Goal: Communication & Community: Share content

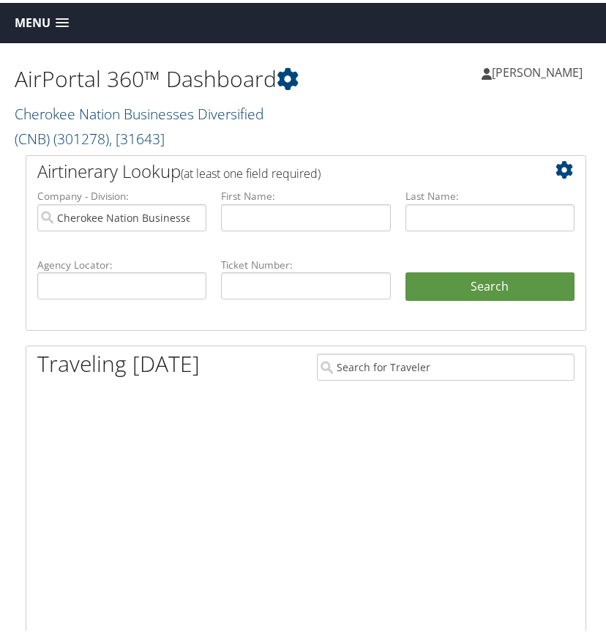
click at [104, 119] on link "Cherokee Nation Businesses Diversified (CNB) ( 301278 ) , [ 31643 ]" at bounding box center [139, 123] width 249 height 45
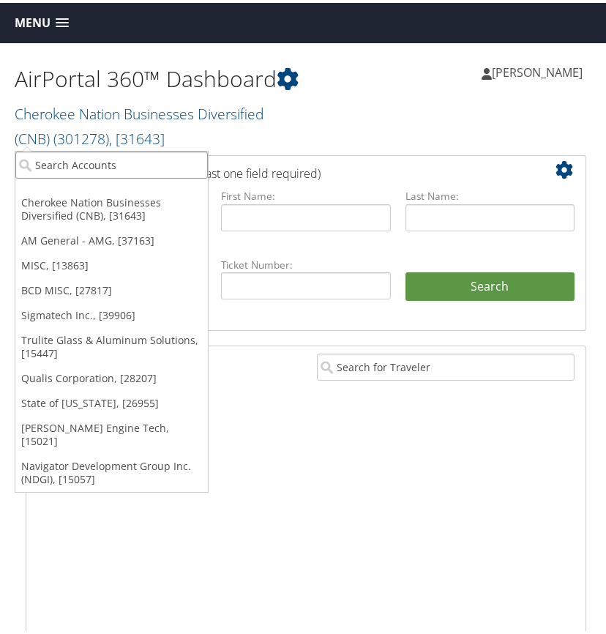
click at [78, 160] on input "search" at bounding box center [111, 162] width 192 height 27
type input "[PERSON_NAME]"
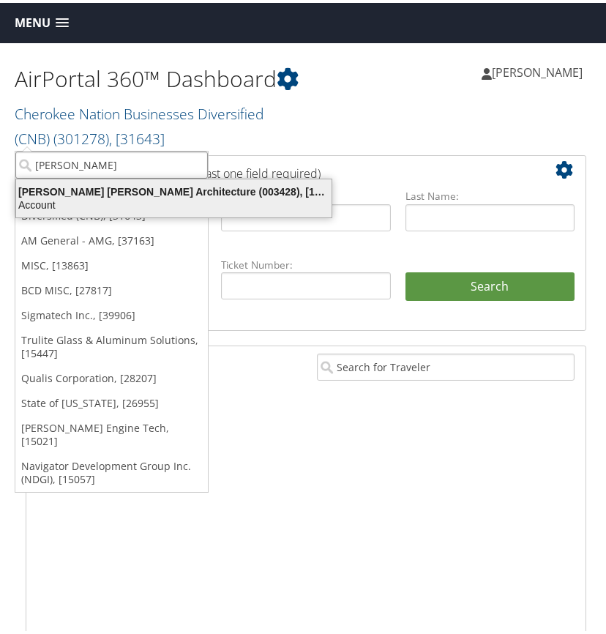
click at [75, 190] on div "[PERSON_NAME] [PERSON_NAME] Architecture (003428), [15069]" at bounding box center [173, 188] width 333 height 13
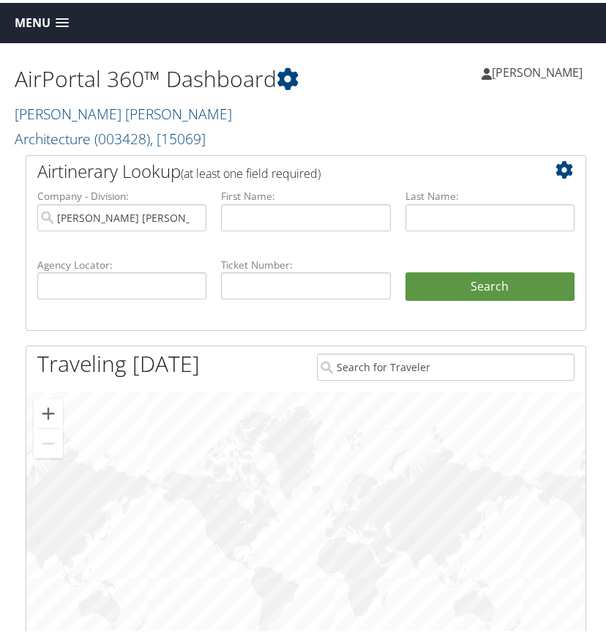
click at [65, 19] on span at bounding box center [62, 20] width 13 height 10
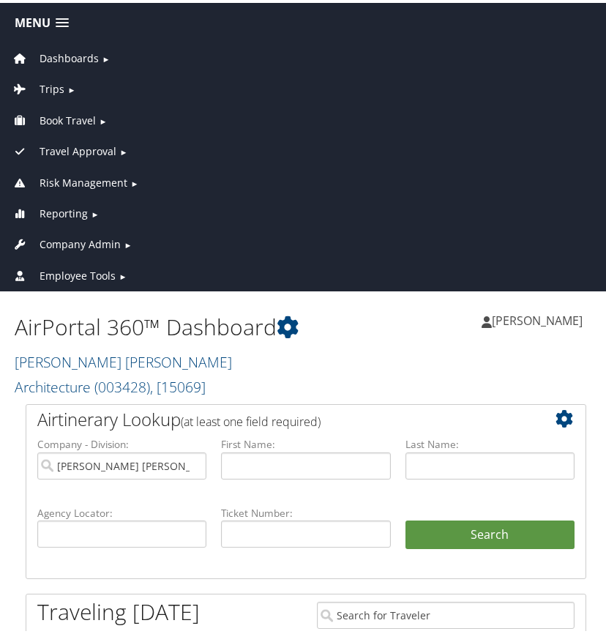
click at [67, 83] on span "►" at bounding box center [71, 86] width 8 height 11
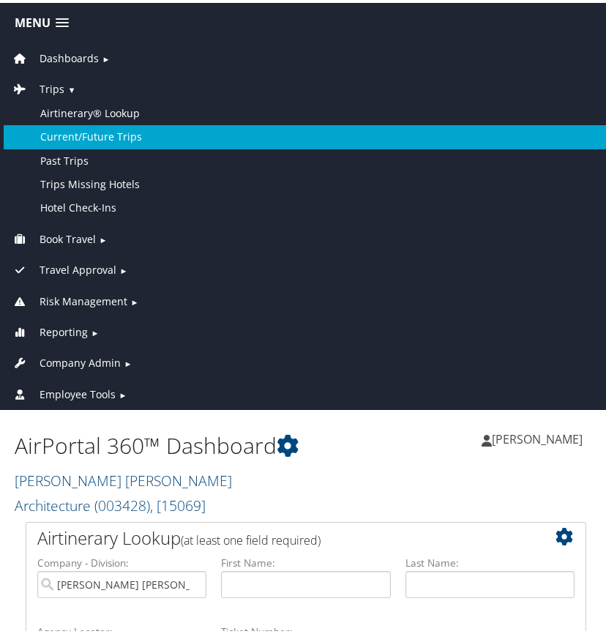
click at [76, 130] on link "Current/Future Trips" at bounding box center [306, 133] width 604 height 23
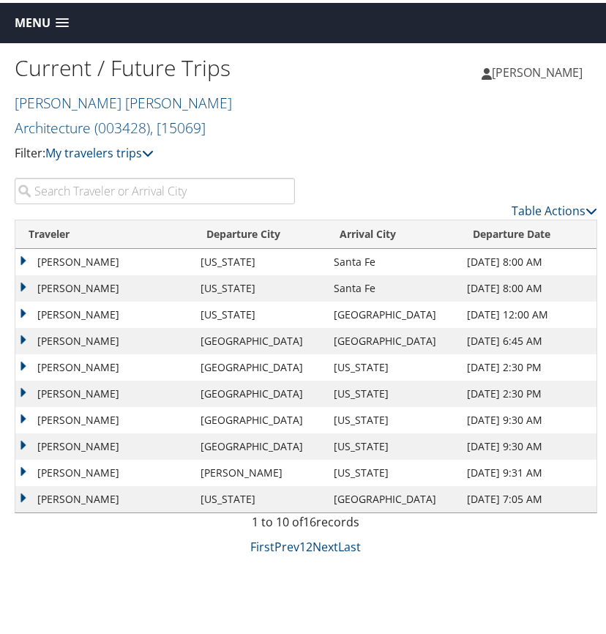
click at [93, 193] on input "search" at bounding box center [155, 188] width 280 height 26
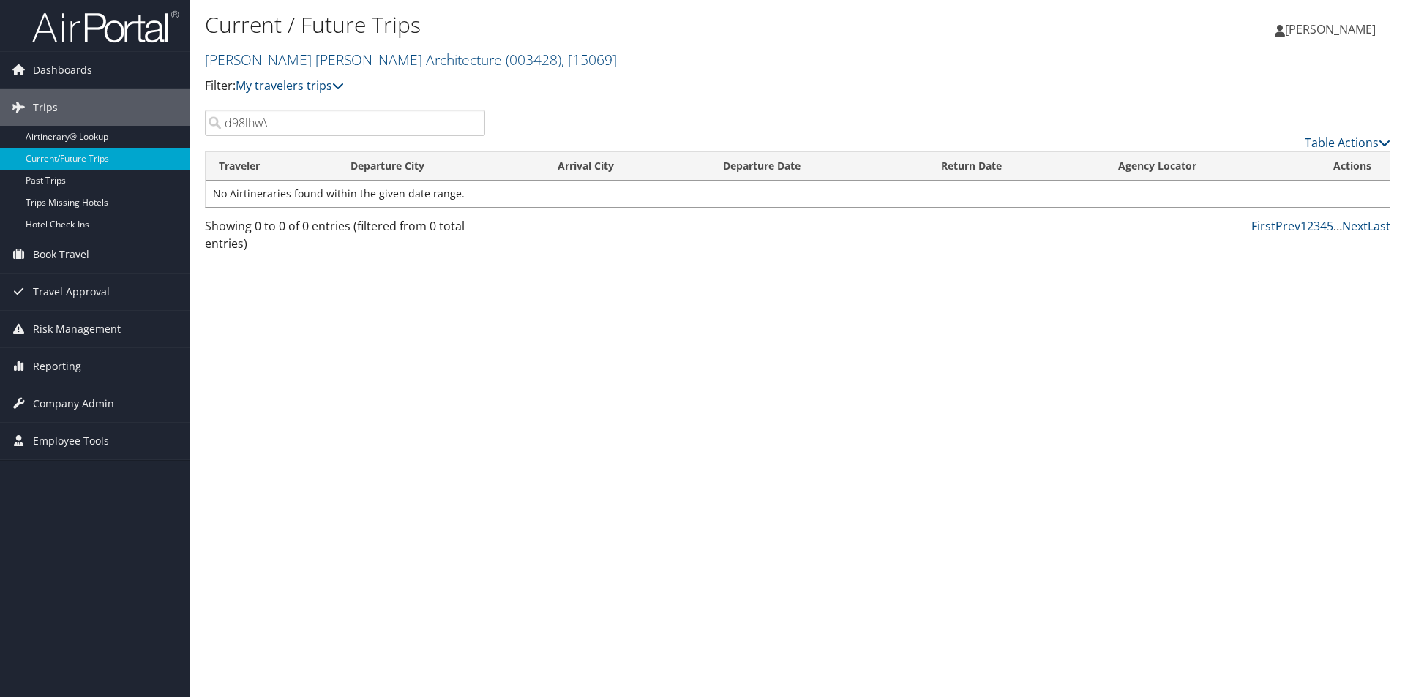
click at [296, 130] on input "d98lhw\" at bounding box center [345, 123] width 280 height 26
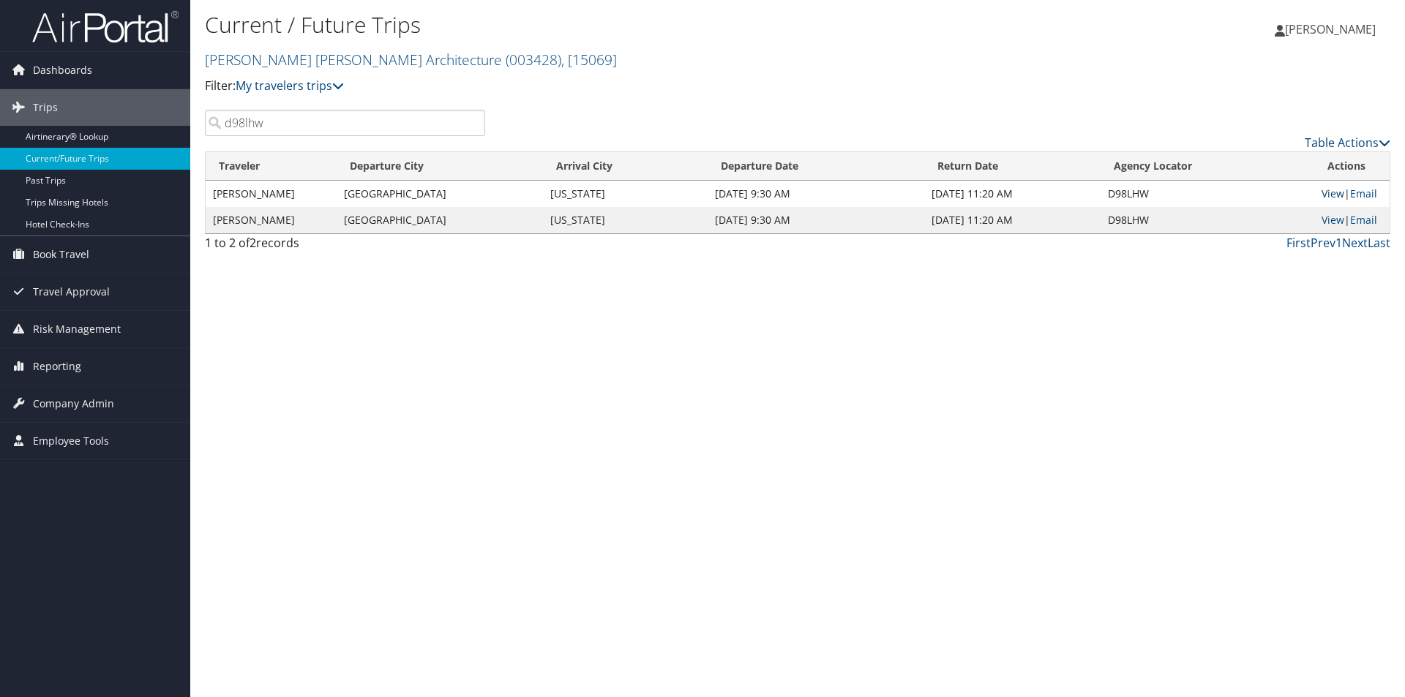
type input "d98lhw"
click at [605, 191] on link "View" at bounding box center [1332, 194] width 23 height 14
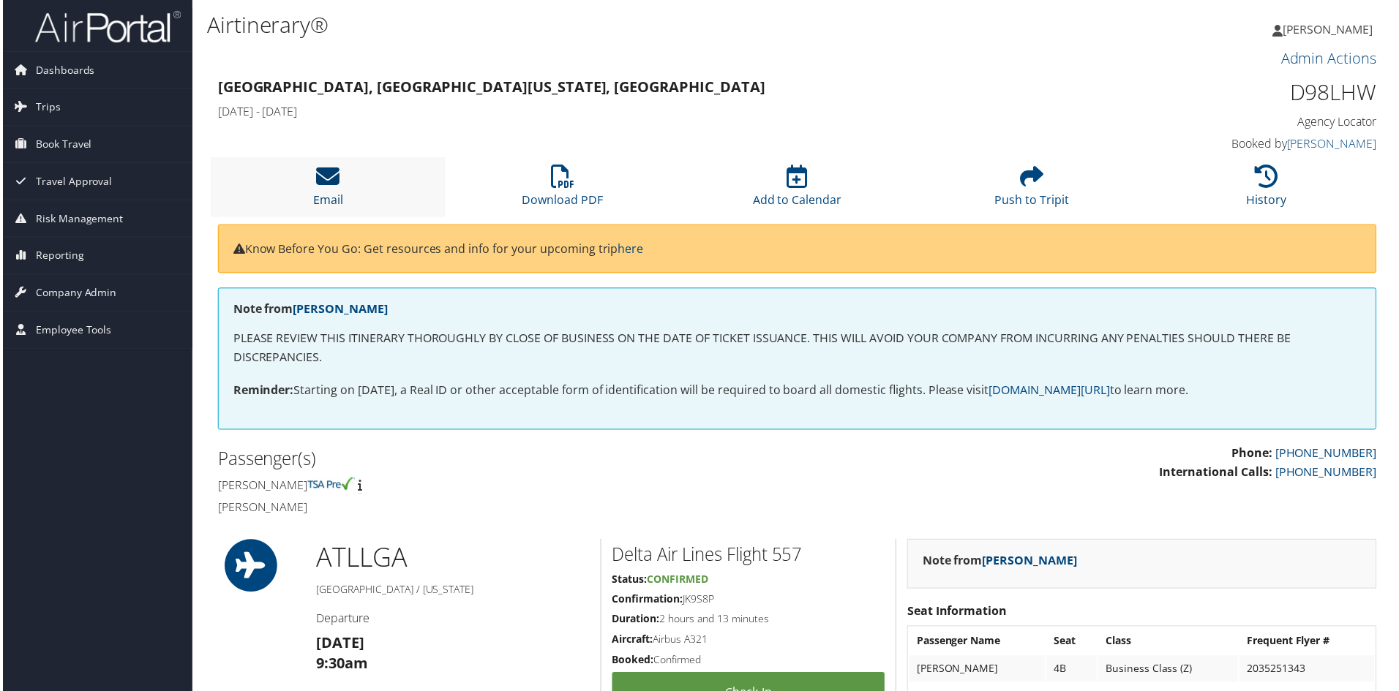
click at [330, 176] on icon at bounding box center [326, 176] width 23 height 23
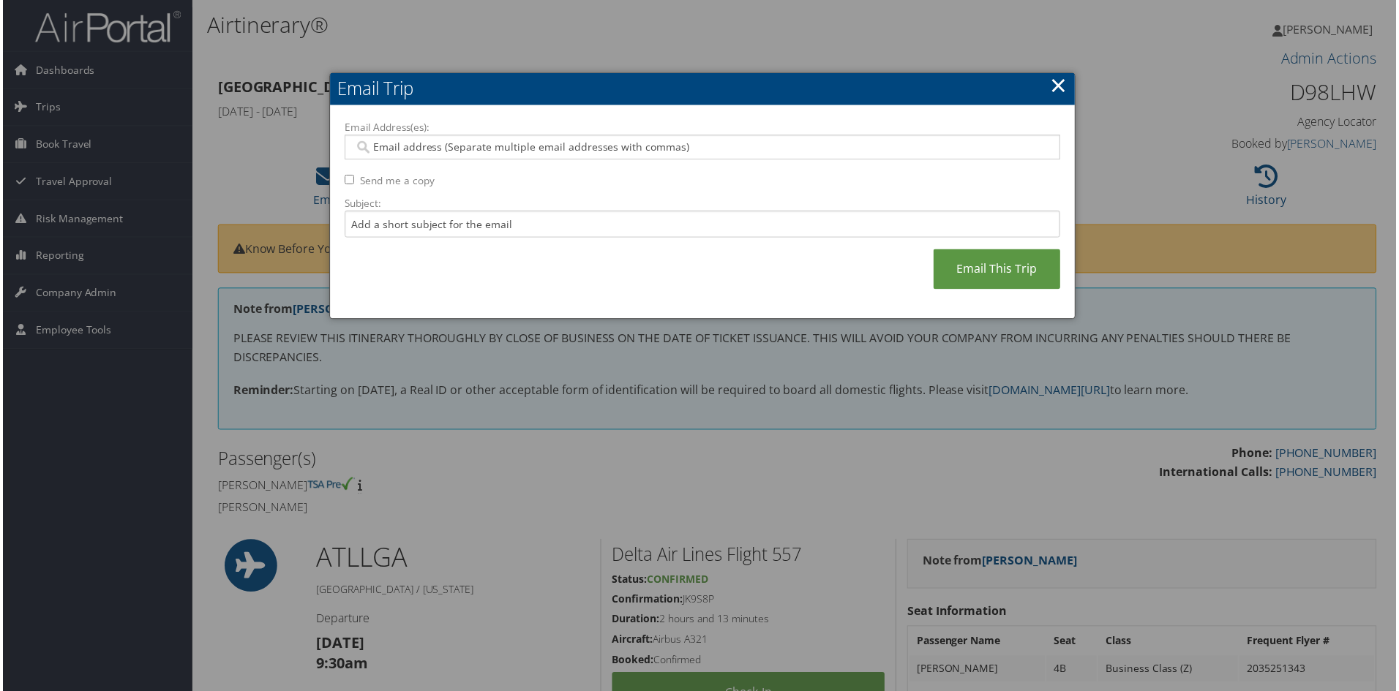
click at [378, 150] on input "Email Address(es):" at bounding box center [702, 147] width 699 height 15
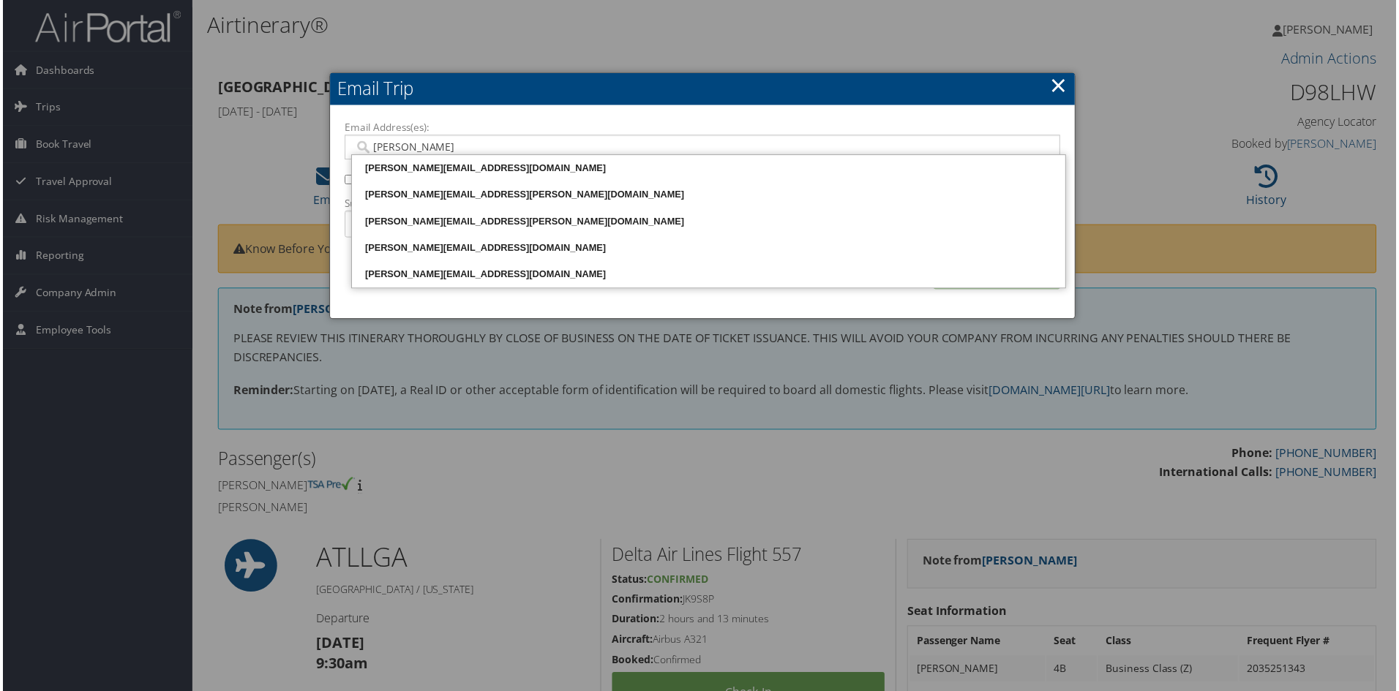
type input "richard@"
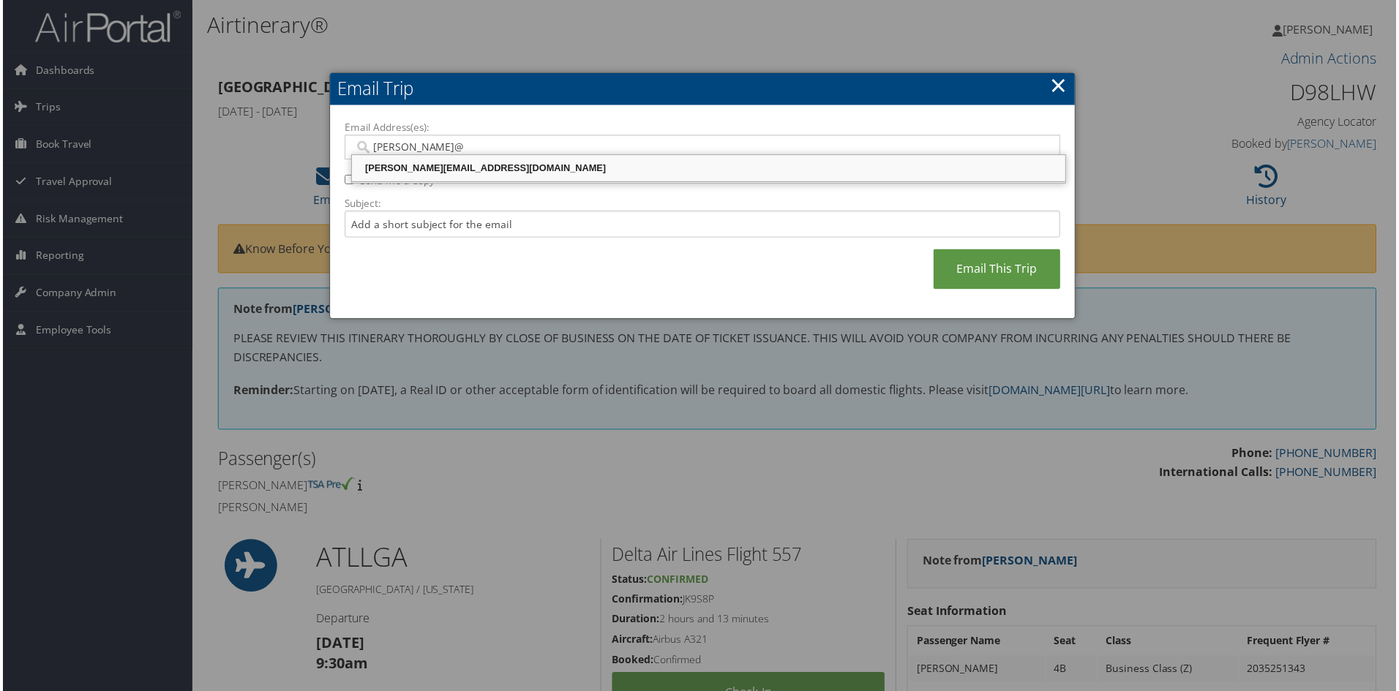
click at [413, 173] on div "RICHARD@MCALPINEHOUSE.COM" at bounding box center [709, 169] width 712 height 15
type input "RICHARD@MCALPINEHOUSE.COM"
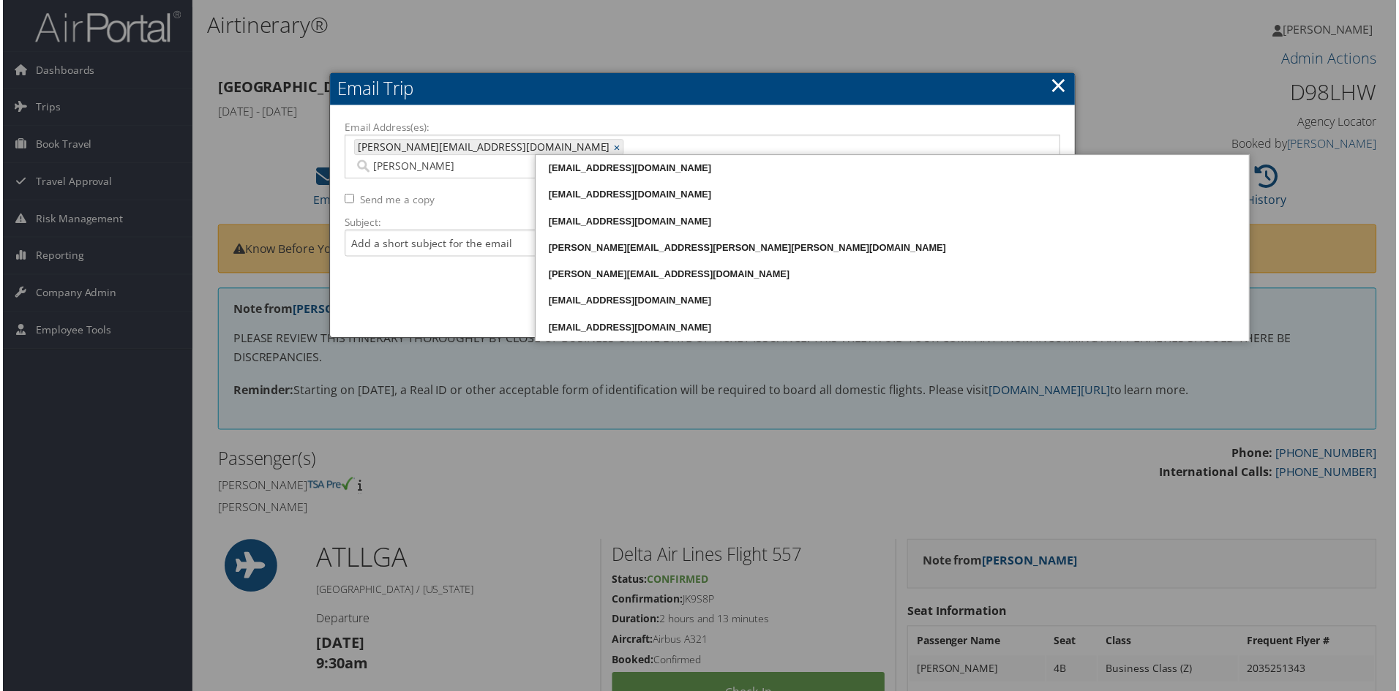
type input "jennifer"
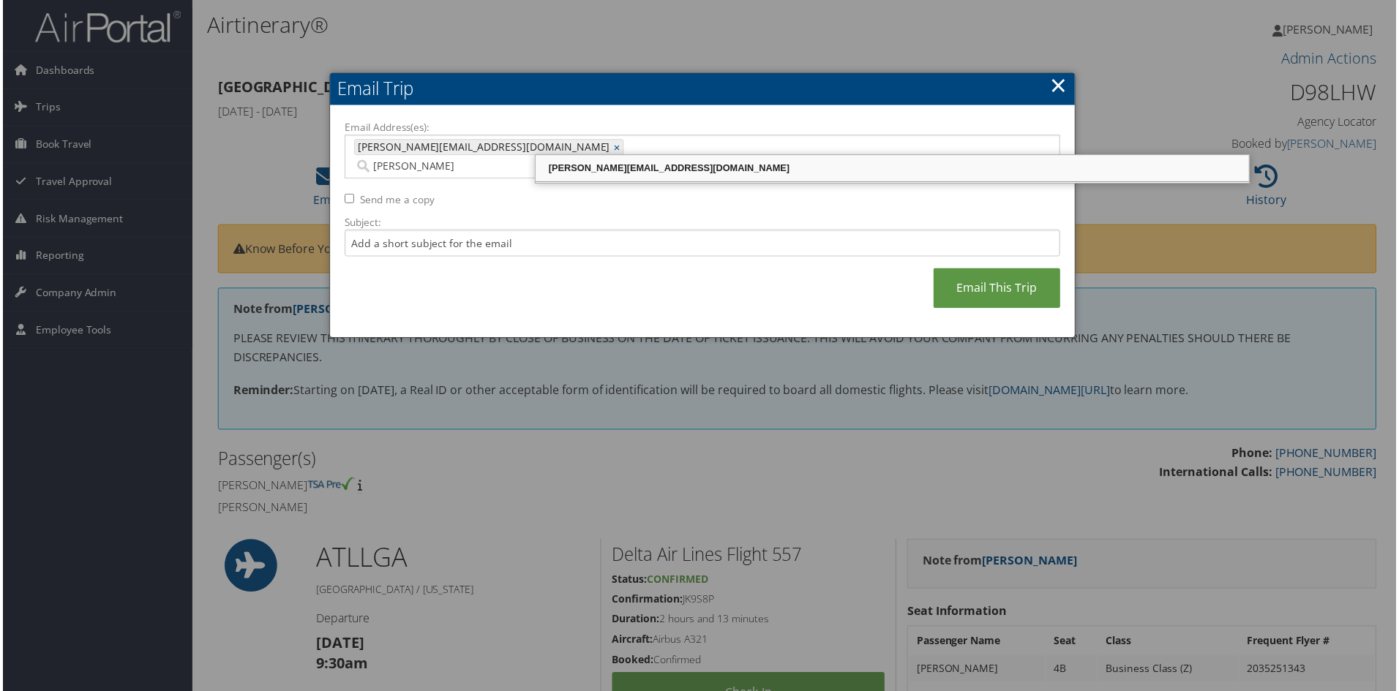
click at [585, 170] on div "JENNIFER@MCALPINEHOUSE.COM" at bounding box center [893, 169] width 712 height 15
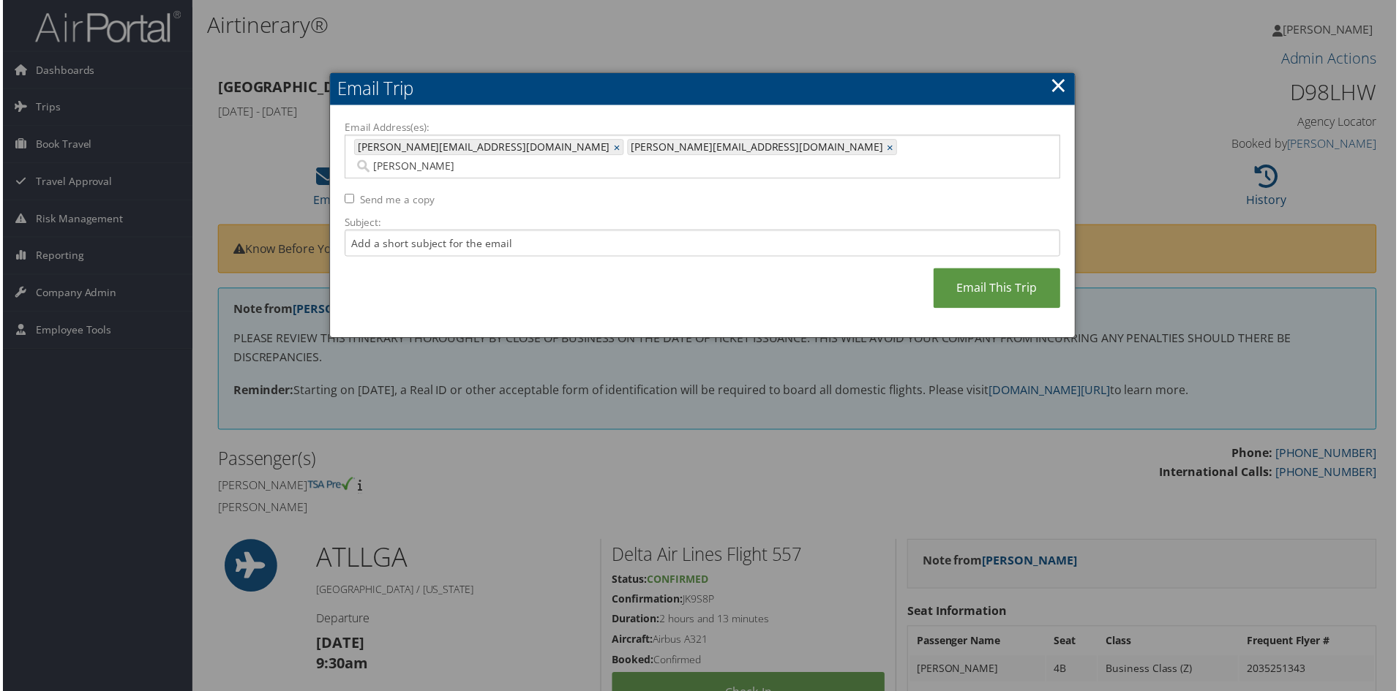
type input "RICHARD@MCALPINEHOUSE.COM, JENNIFER@MCALPINEHOUSE.COM"
click at [347, 195] on input "Send me a copy" at bounding box center [348, 200] width 10 height 10
checkbox input "true"
click at [972, 269] on link "Email This Trip" at bounding box center [997, 289] width 127 height 40
